Goal: Task Accomplishment & Management: Use online tool/utility

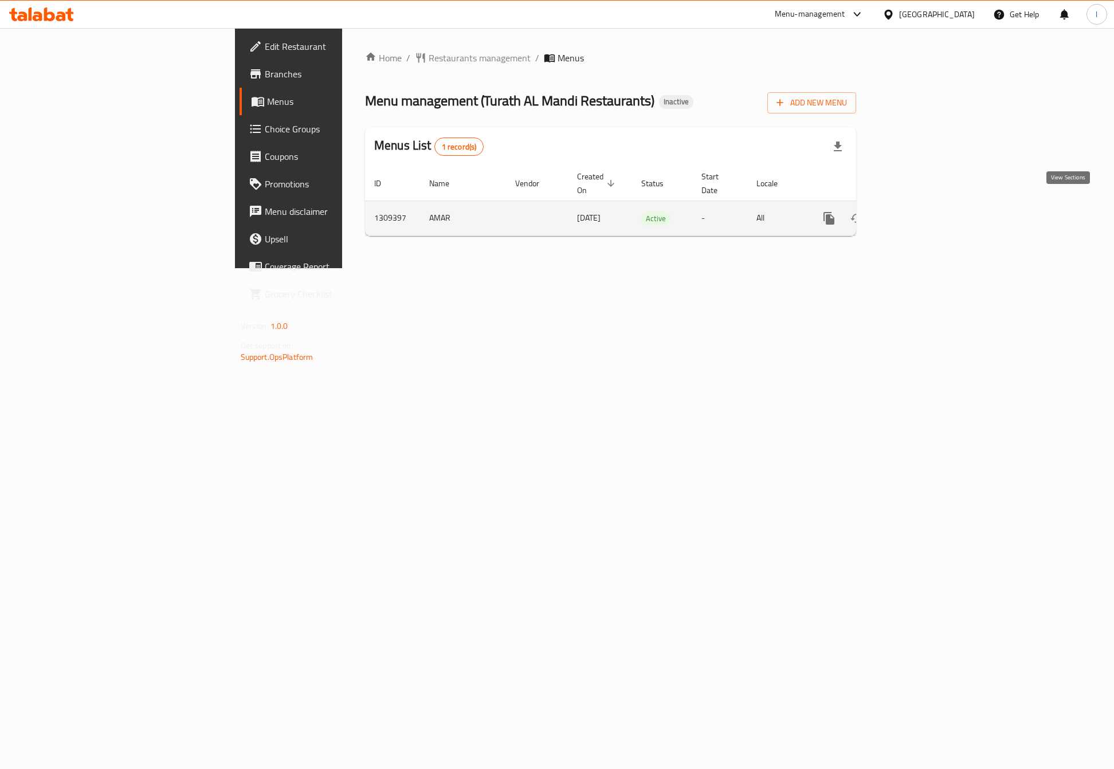
click at [918, 211] on icon "enhanced table" at bounding box center [912, 218] width 14 height 14
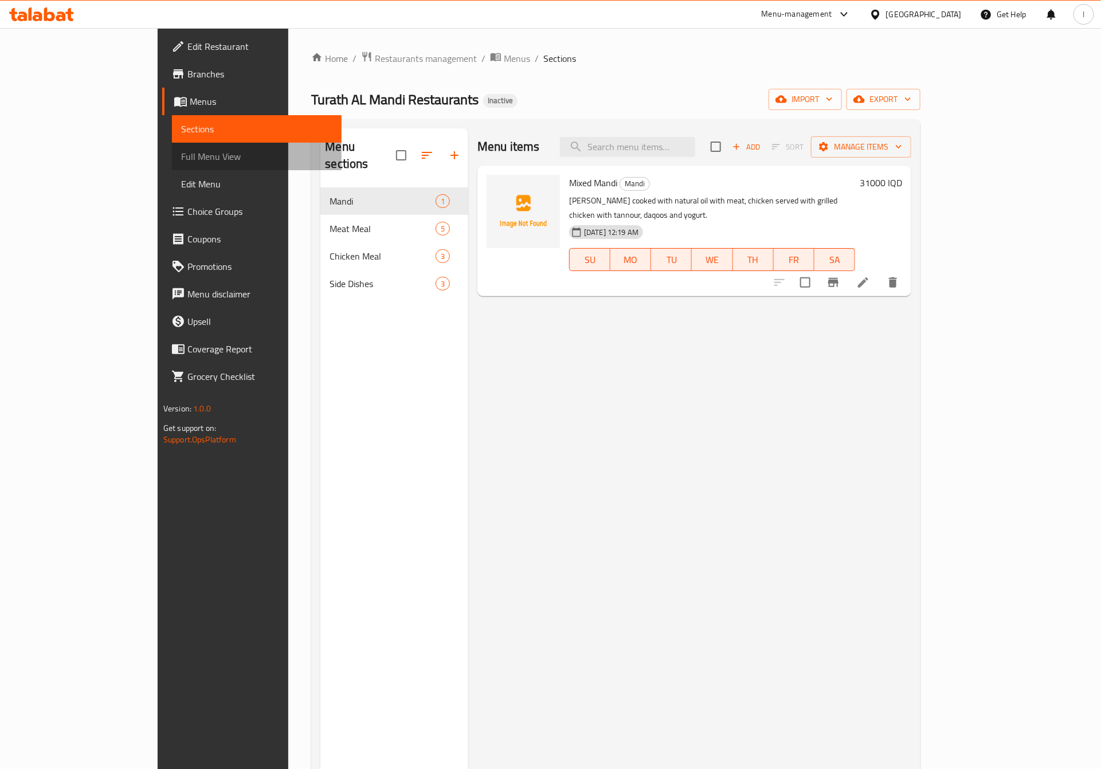
click at [181, 152] on span "Full Menu View" at bounding box center [256, 157] width 151 height 14
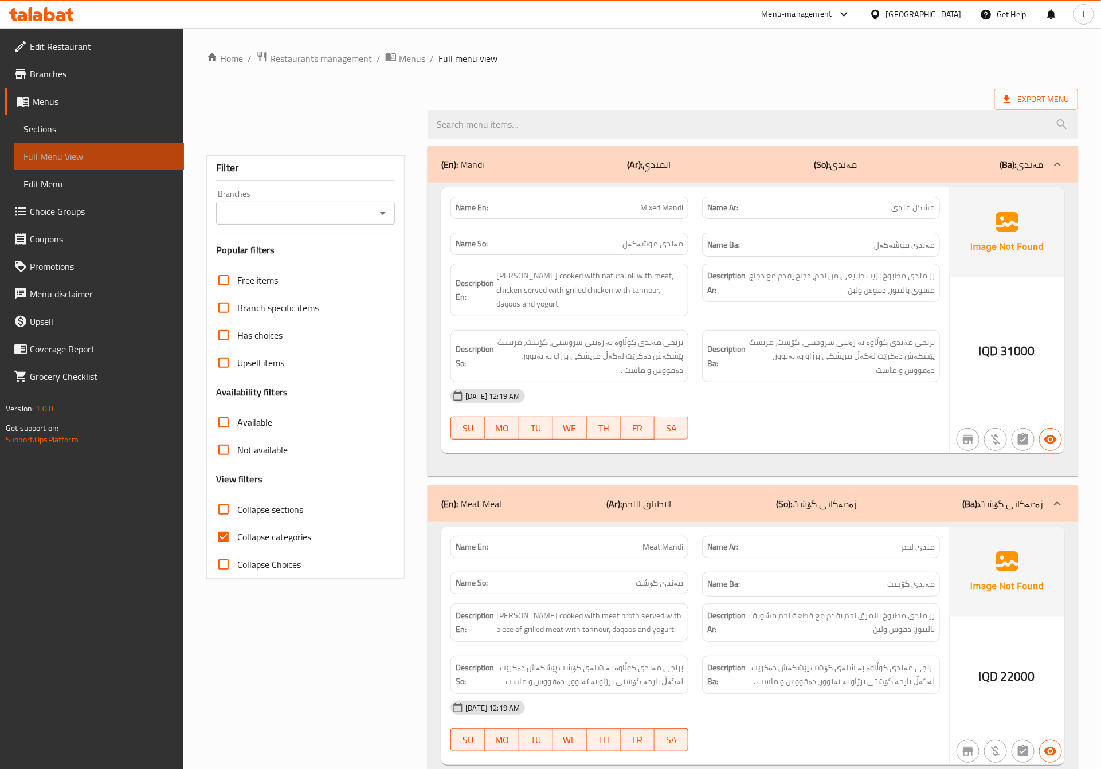
click at [40, 152] on span "Full Menu View" at bounding box center [98, 157] width 151 height 14
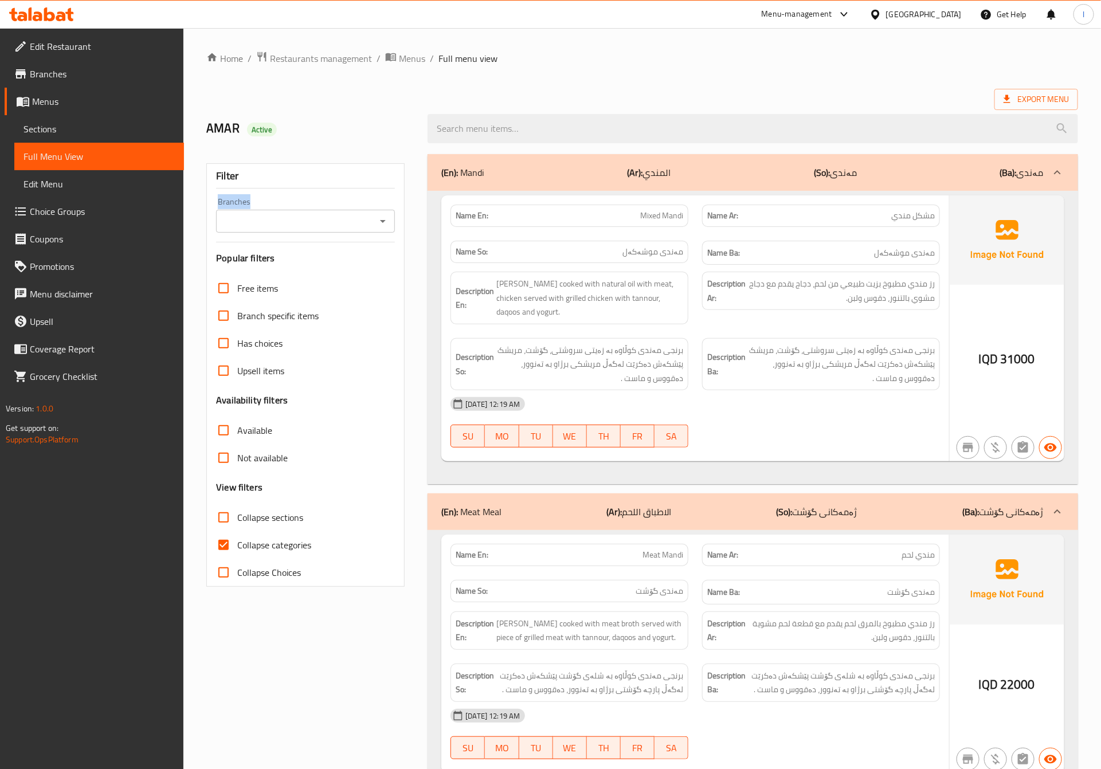
drag, startPoint x: 233, startPoint y: 241, endPoint x: 230, endPoint y: 227, distance: 13.9
click at [230, 227] on div "Filter Branches Branches Popular filters Free items Branch specific items Has c…" at bounding box center [305, 374] width 198 height 423
click at [230, 227] on input "Branches" at bounding box center [295, 221] width 153 height 16
click at [236, 270] on span "Turath AL Mandi Restaurants, Al- Ameer" at bounding box center [304, 271] width 159 height 14
type input "Turath AL Mandi Restaurants, Al- Ameer"
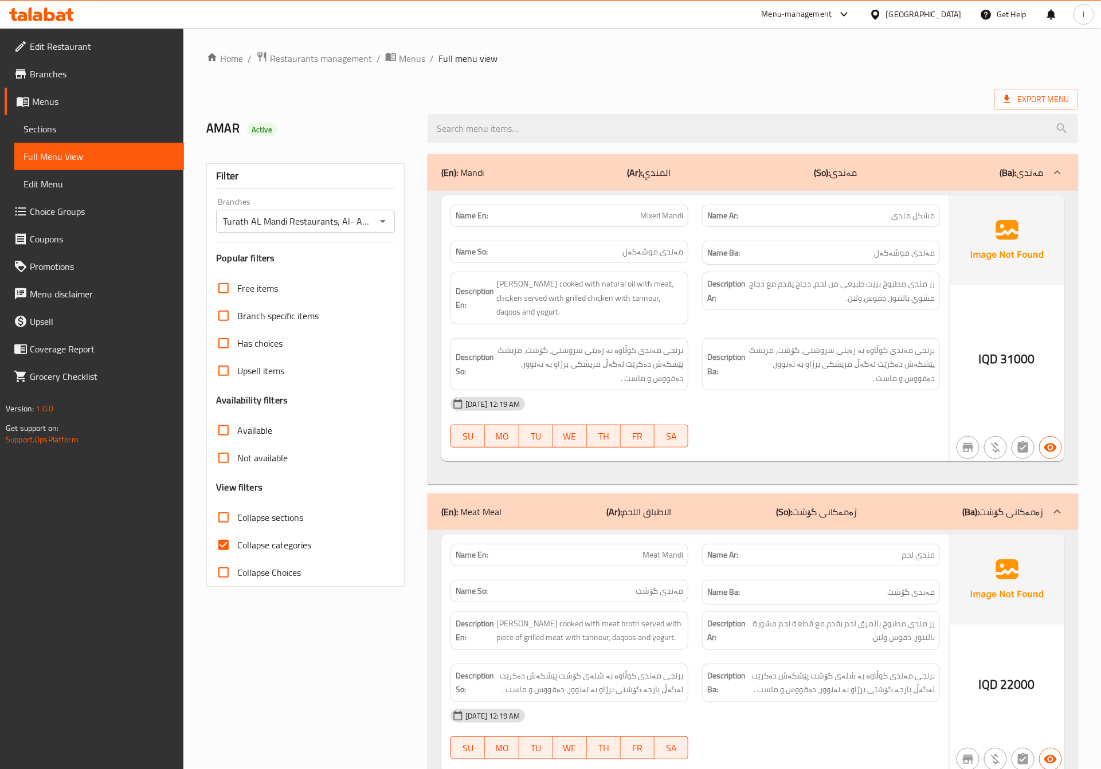
click at [264, 530] on label "Collapse sections" at bounding box center [256, 518] width 93 height 28
click at [237, 530] on input "Collapse sections" at bounding box center [224, 518] width 28 height 28
checkbox input "true"
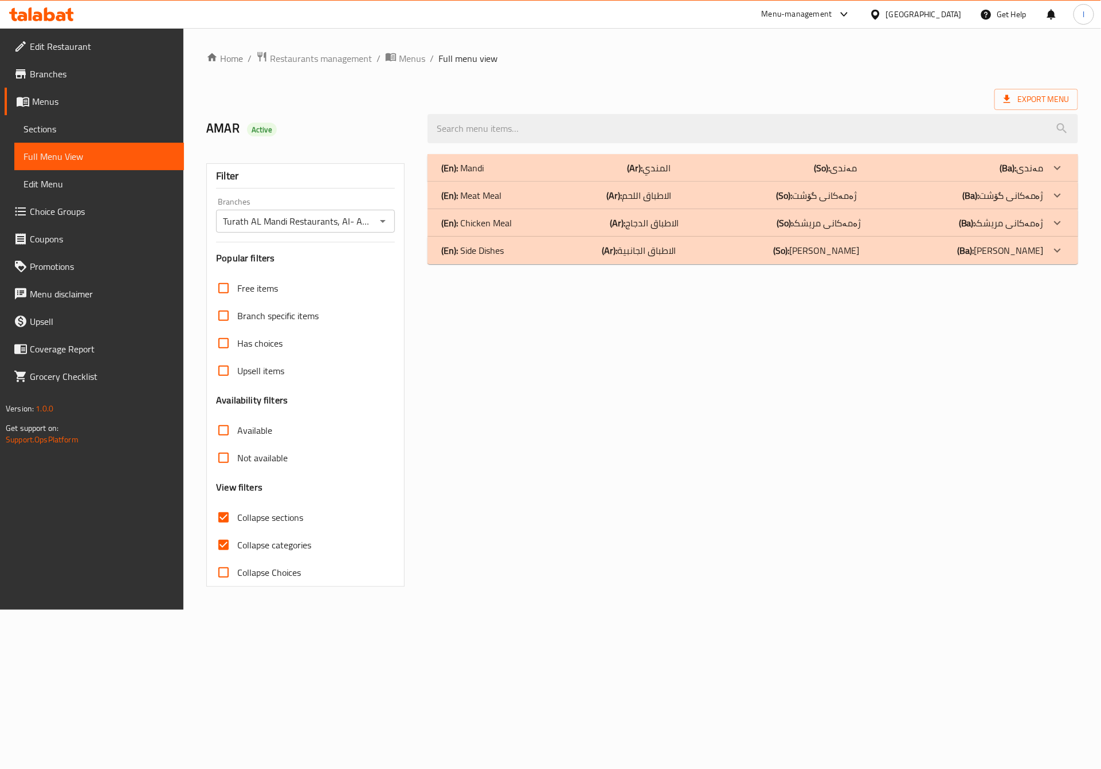
click at [258, 542] on span "Collapse categories" at bounding box center [274, 545] width 74 height 14
click at [237, 542] on input "Collapse categories" at bounding box center [224, 545] width 28 height 28
checkbox input "false"
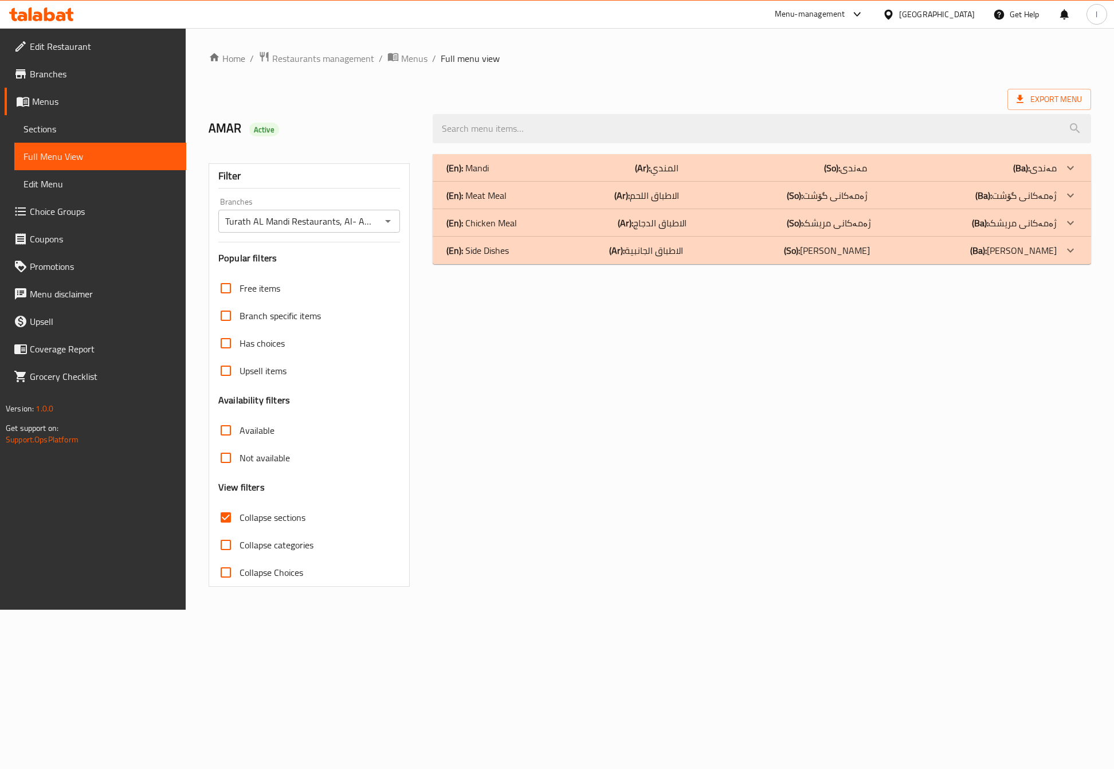
click at [264, 523] on span "Collapse sections" at bounding box center [272, 517] width 66 height 14
click at [239, 523] on input "Collapse sections" at bounding box center [226, 518] width 28 height 28
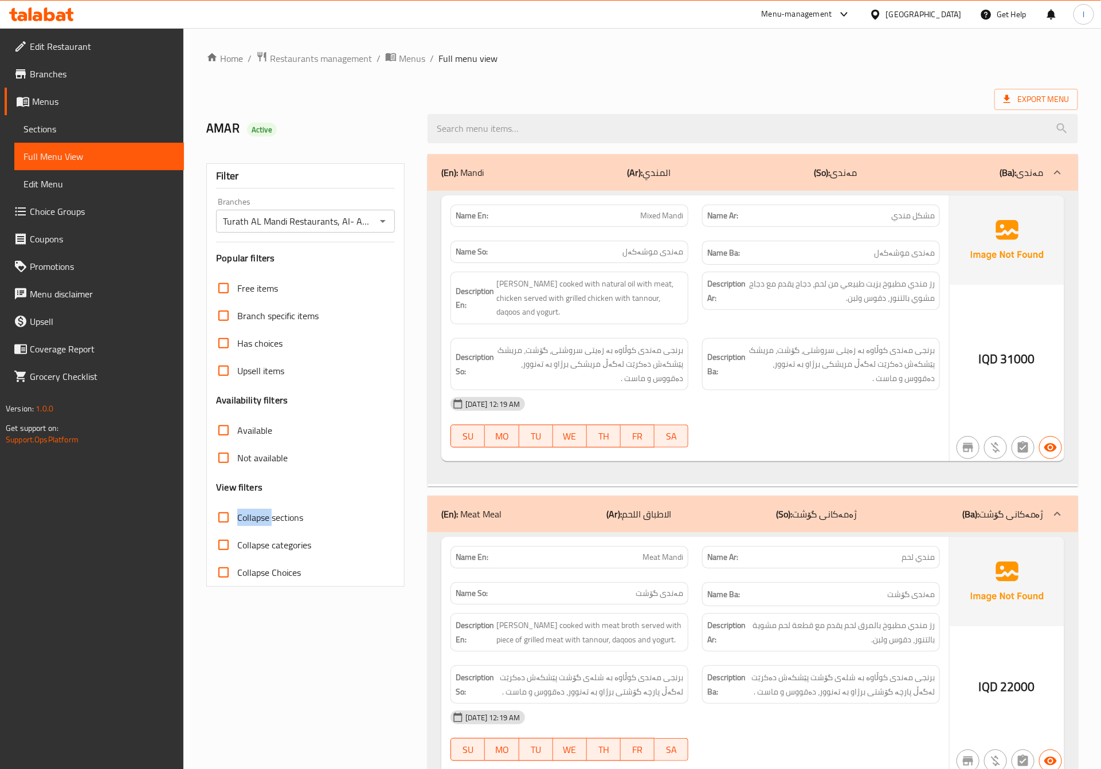
click at [264, 523] on span "Collapse sections" at bounding box center [270, 517] width 66 height 14
click at [237, 523] on input "Collapse sections" at bounding box center [224, 518] width 28 height 28
checkbox input "true"
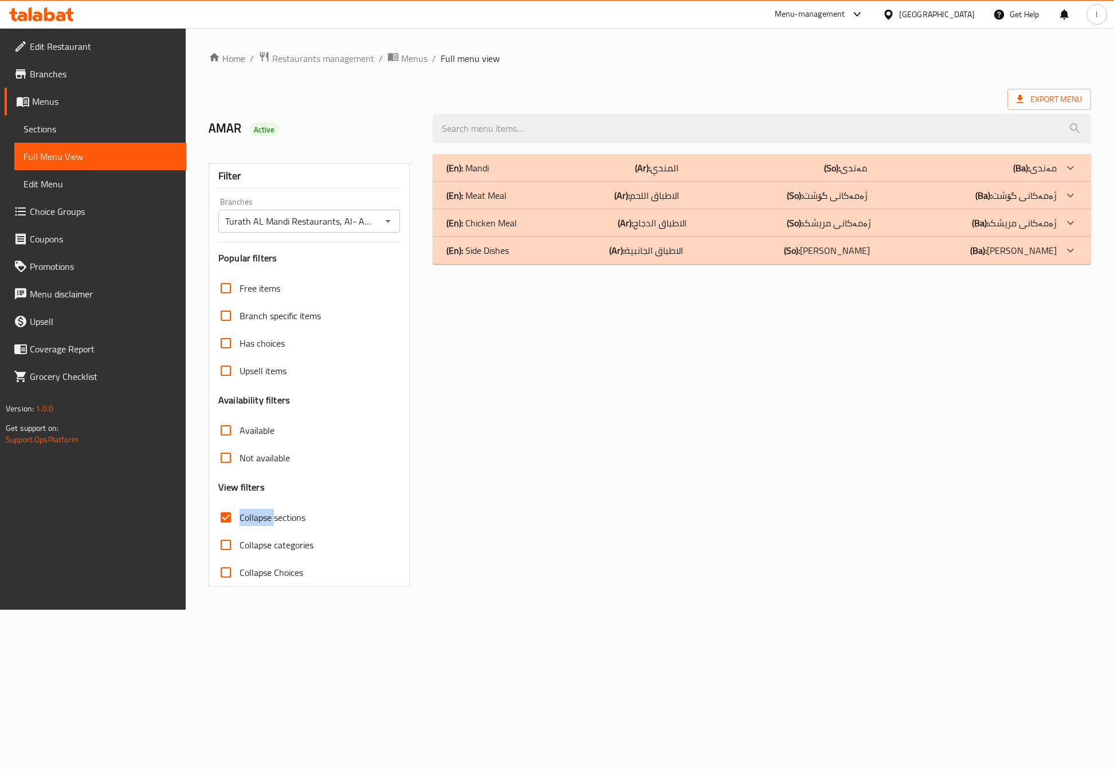
click at [580, 166] on div "(En): Mandi (Ar): المندي (So): مەندی (Ba): مەندی" at bounding box center [751, 168] width 610 height 14
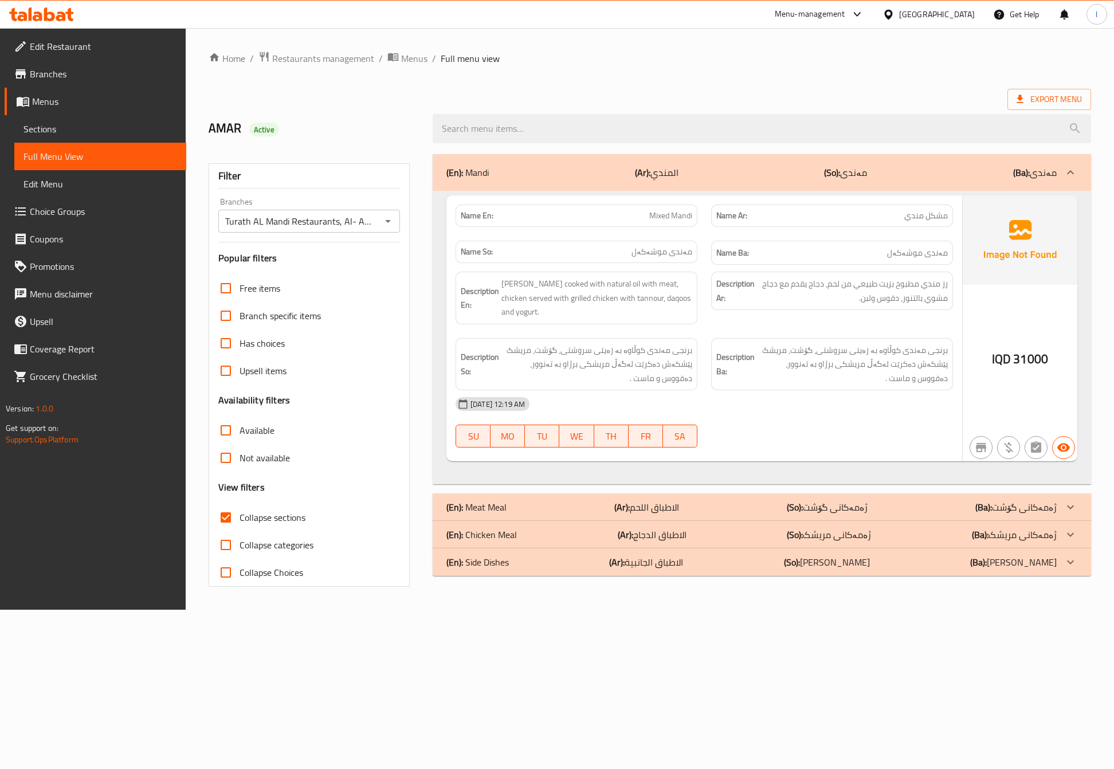
click at [652, 263] on div "Name So: [PERSON_NAME]" at bounding box center [576, 252] width 242 height 22
click at [788, 397] on div "[DATE] 12:19 AM" at bounding box center [704, 404] width 511 height 28
click at [767, 435] on div "[DATE] 12:19 AM SU MO TU WE TH FR SA" at bounding box center [704, 422] width 511 height 64
click at [737, 340] on div "Description Ba: برنجی مەندی کوڵاوە بە زەیتی سروشتی، گۆشت، مریشک پێشکەش دەکرێت ل…" at bounding box center [832, 364] width 242 height 53
click at [779, 451] on div at bounding box center [832, 448] width 256 height 14
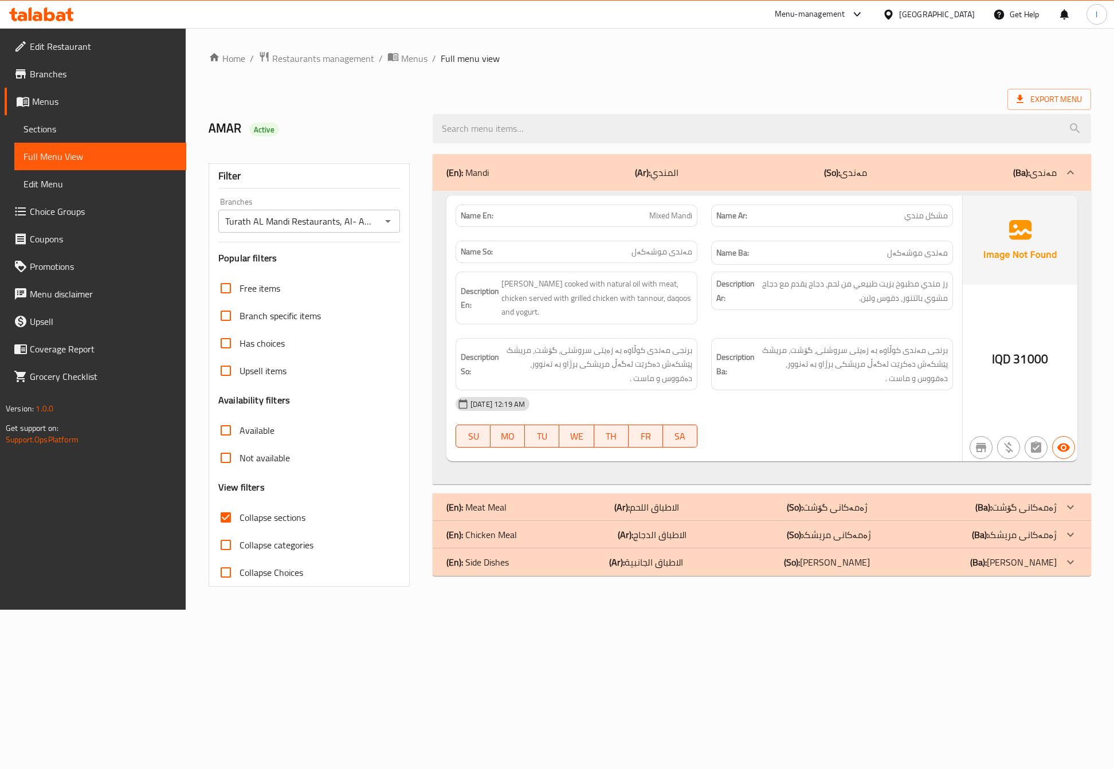
click at [834, 427] on div "[DATE] 12:19 AM SU MO TU WE TH FR SA" at bounding box center [704, 422] width 511 height 64
click at [767, 179] on div "(En): Meat Meal (Ar): الاطباق اللحم (So): ژەمەکانی گۆشت (Ba): ژەمەکانی گۆشت" at bounding box center [751, 173] width 610 height 14
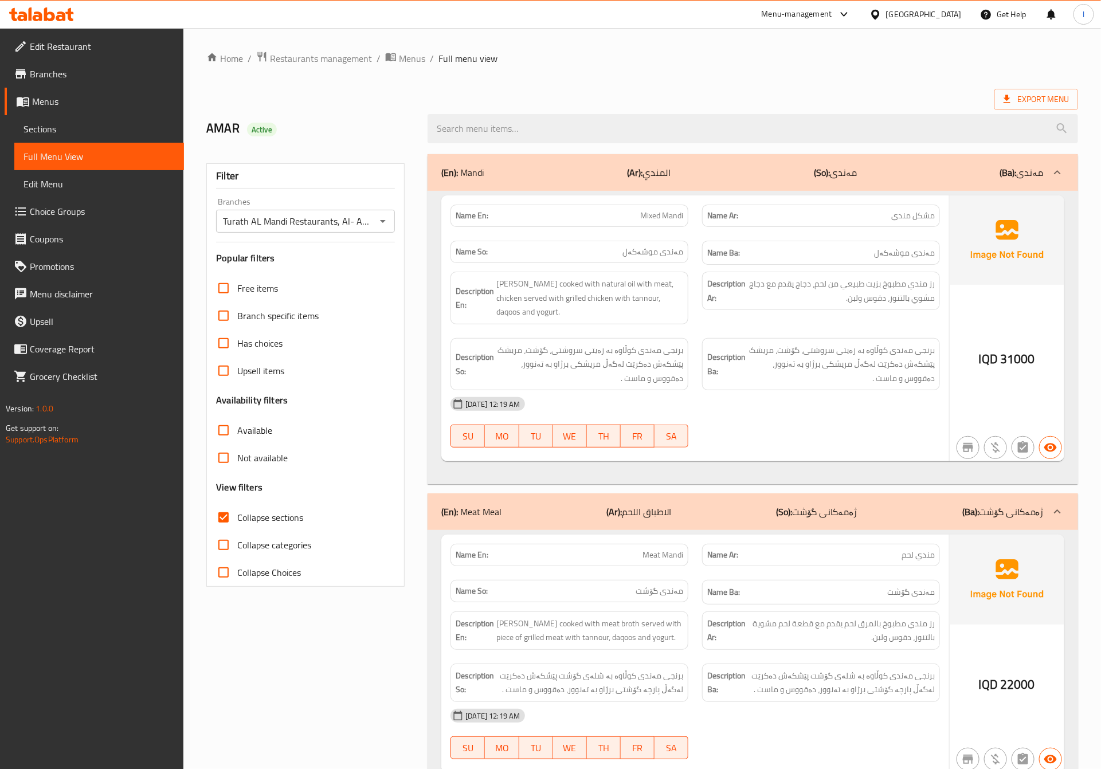
click at [796, 457] on div "Name En: Mixed Mandi Name Ar: مشكل مندي Name So: مەندی موشەکەل Name Ba: مەندی م…" at bounding box center [695, 328] width 508 height 266
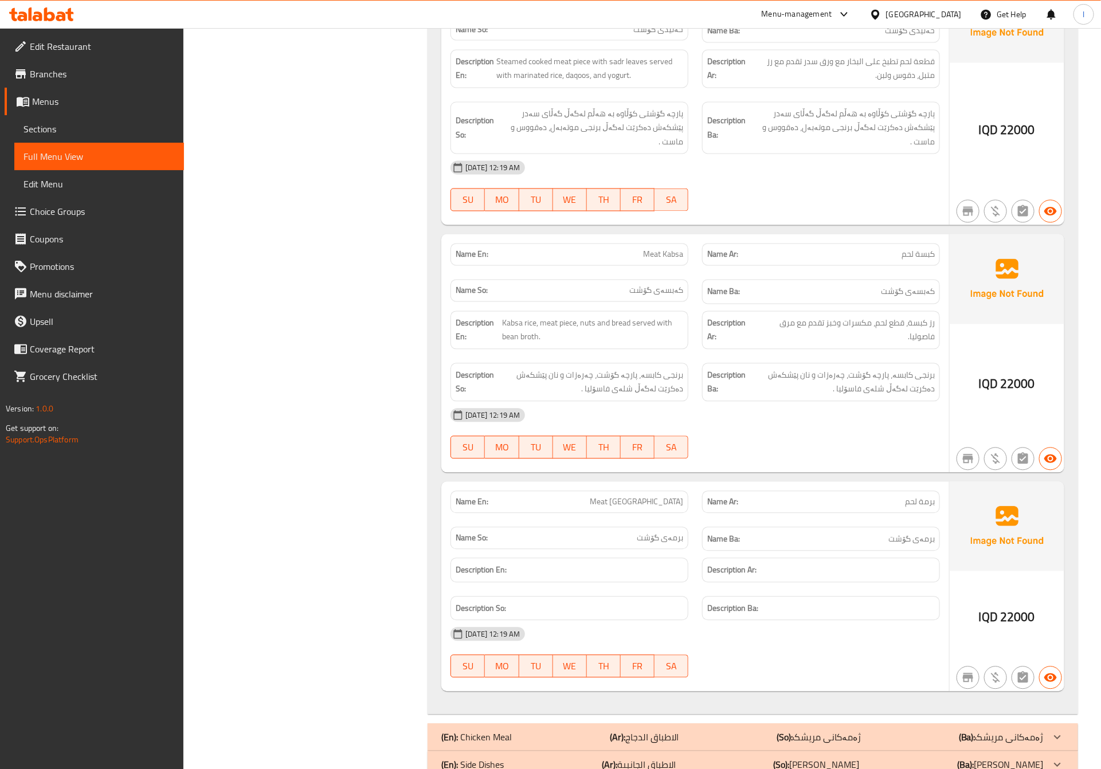
scroll to position [1088, 0]
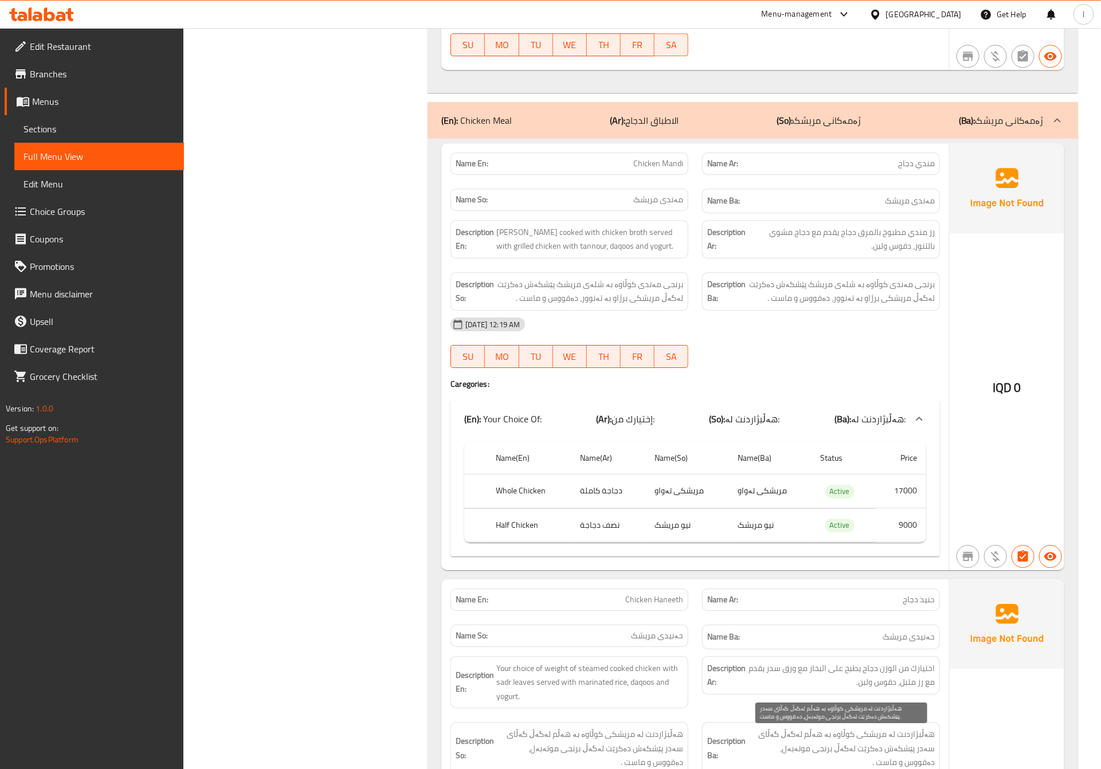
scroll to position [1661, 0]
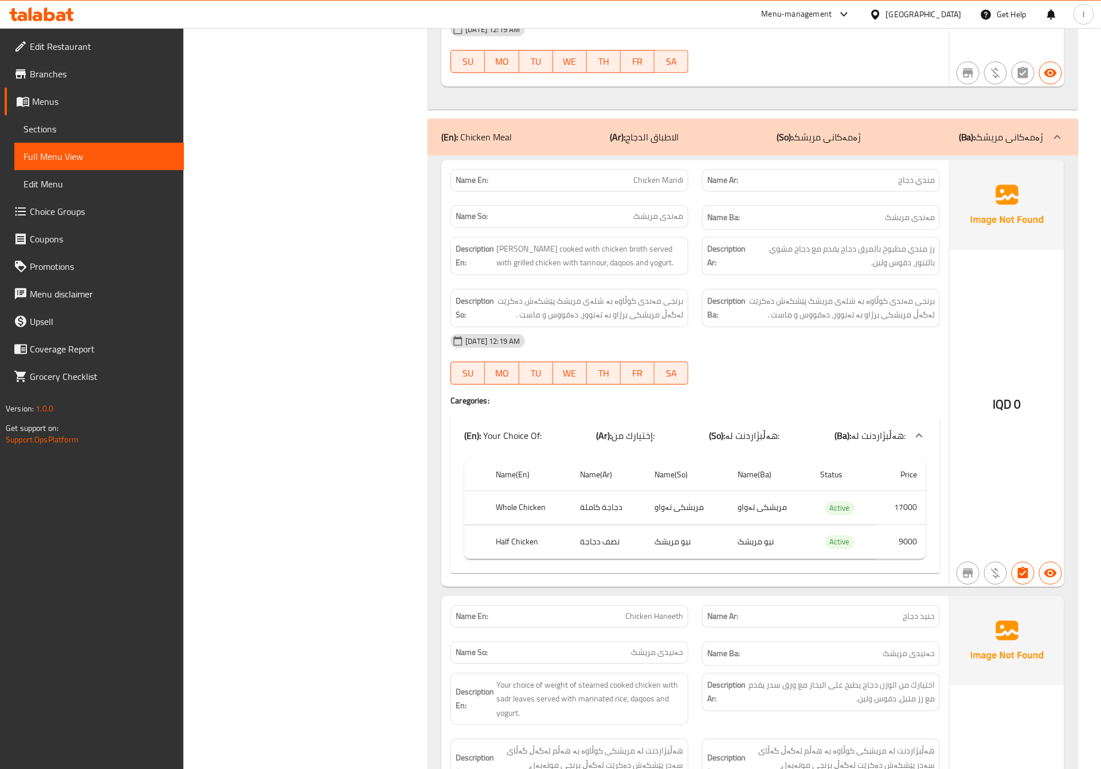
click at [309, 392] on div "Filter Branches Turath AL Mandi Restaurants, Al- Ameer Branches Popular filters…" at bounding box center [309, 19] width 221 height 3067
click at [336, 352] on div "Filter Branches Turath AL Mandi Restaurants, Al- Ameer Branches Popular filters…" at bounding box center [309, 19] width 221 height 3067
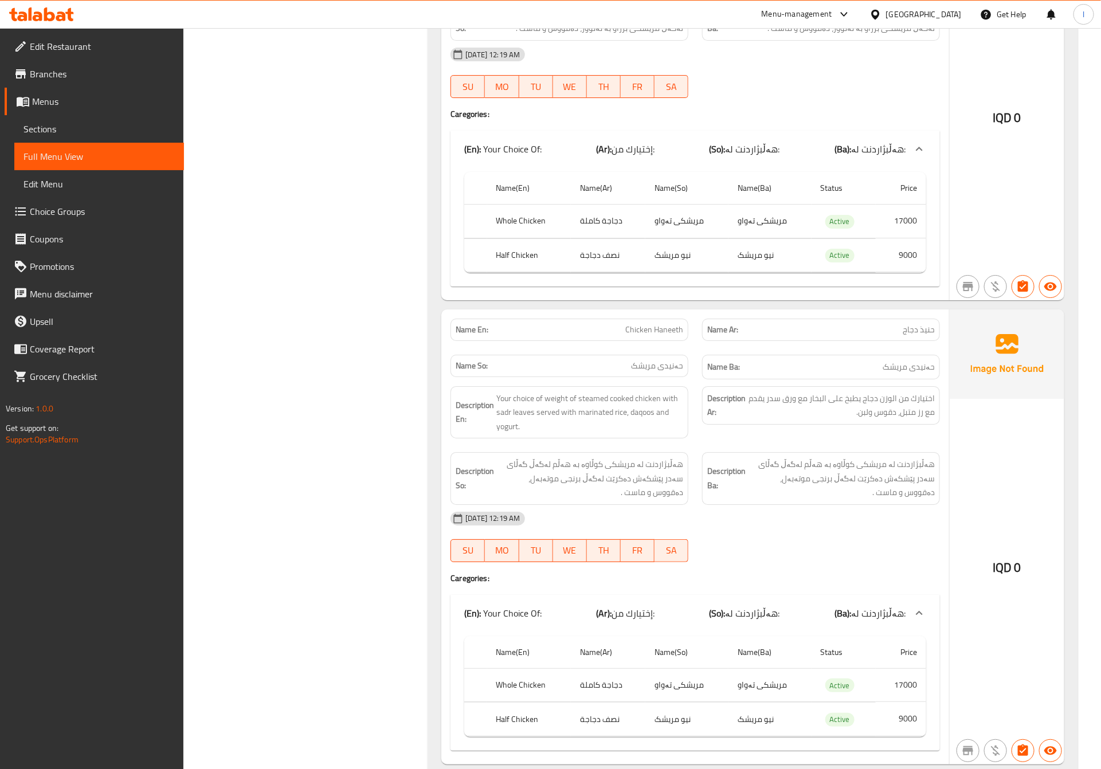
scroll to position [2233, 0]
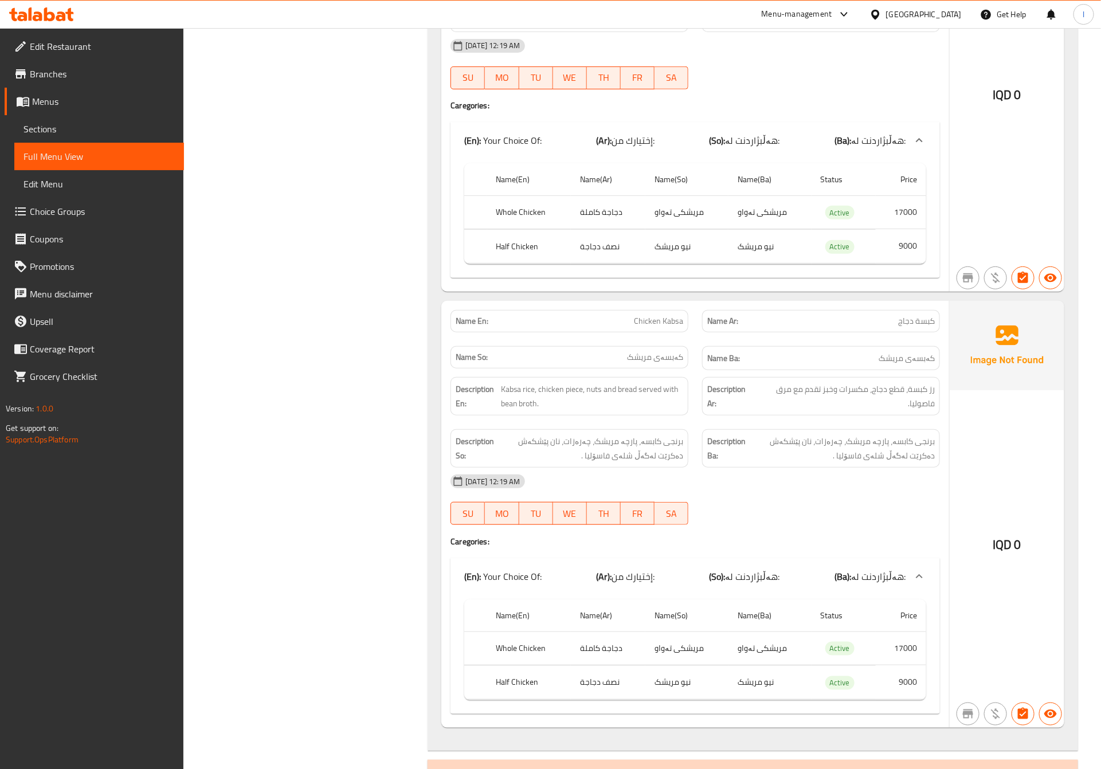
scroll to position [2454, 0]
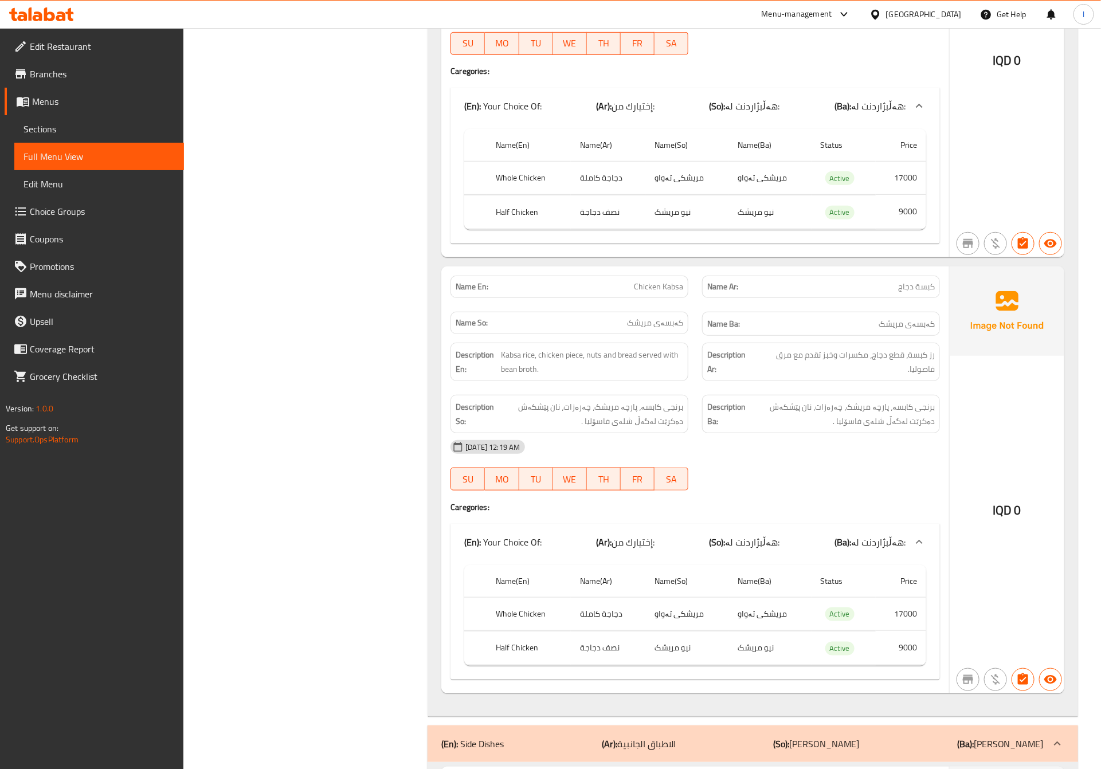
scroll to position [3027, 0]
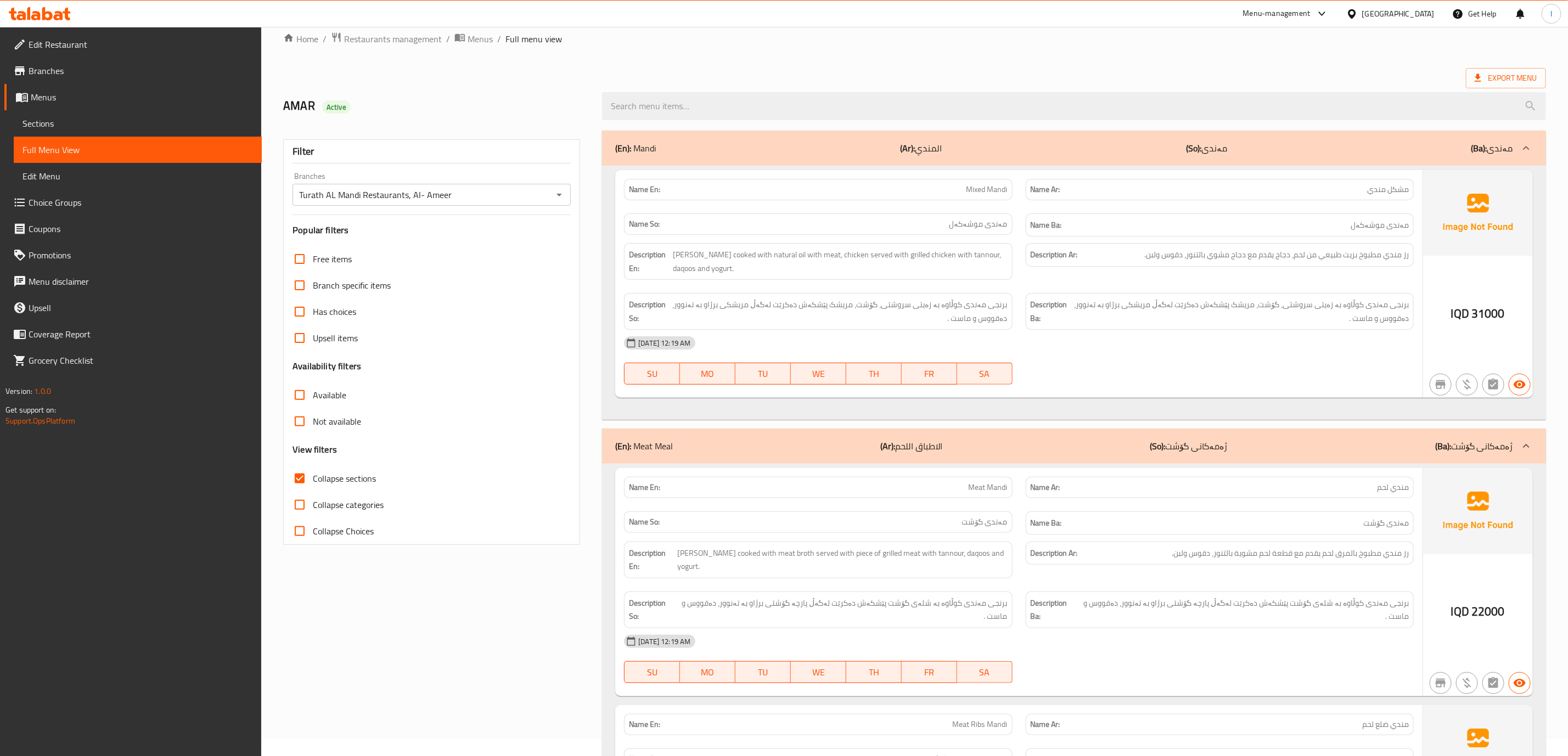
scroll to position [0, 0]
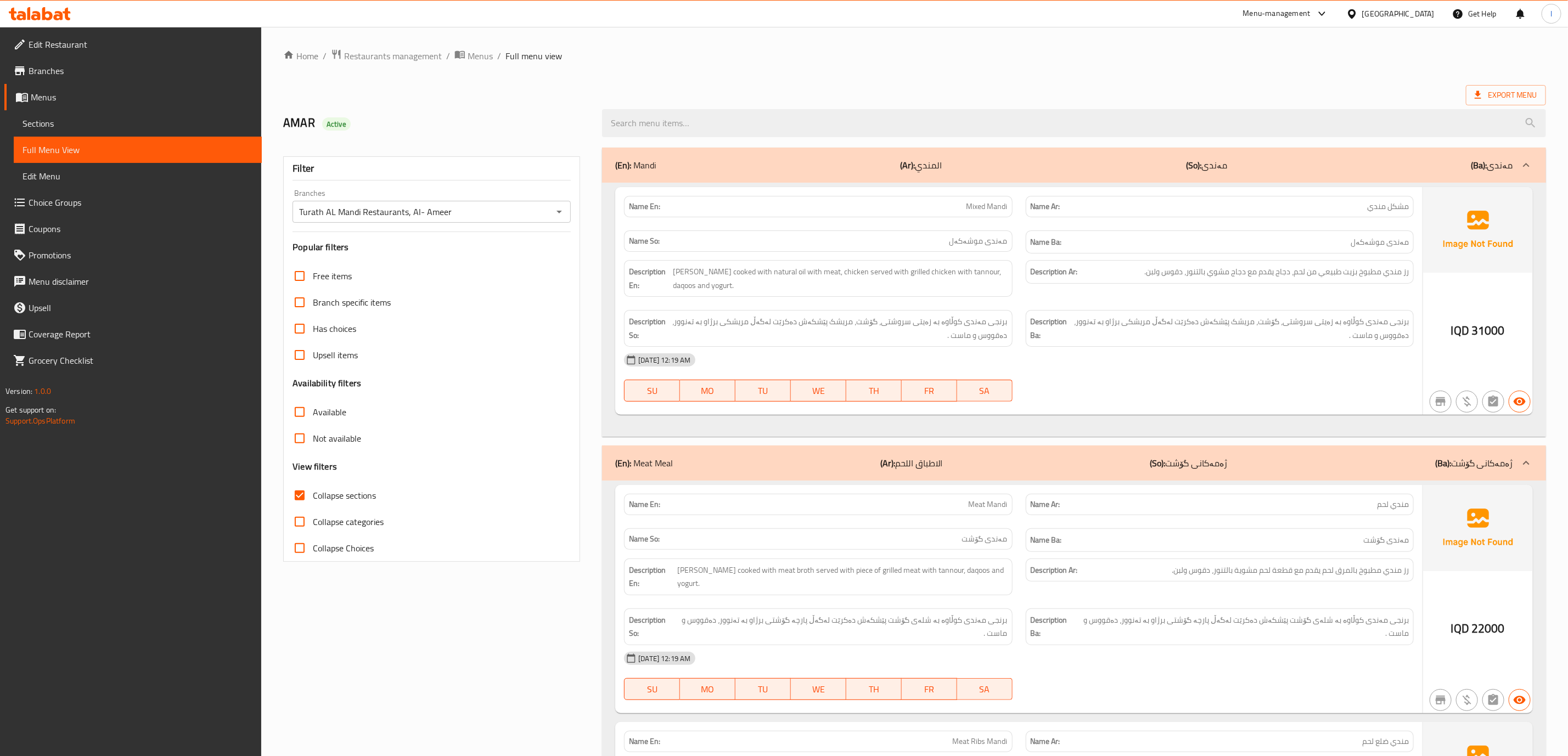
click at [59, 17] on icon at bounding box center [39, 13] width 62 height 13
